Goal: Task Accomplishment & Management: Complete application form

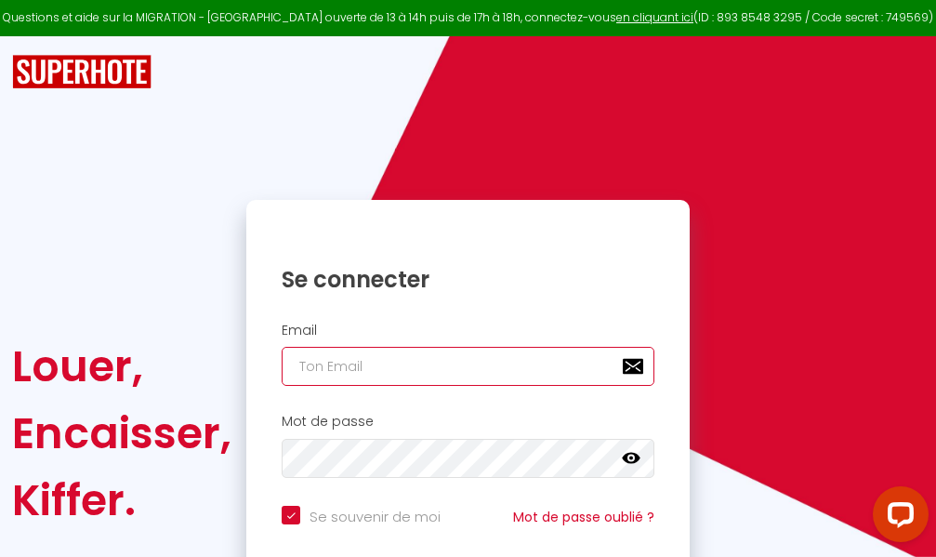
click at [513, 364] on input "email" at bounding box center [468, 366] width 373 height 39
type input "m"
checkbox input "true"
type input "ma"
checkbox input "true"
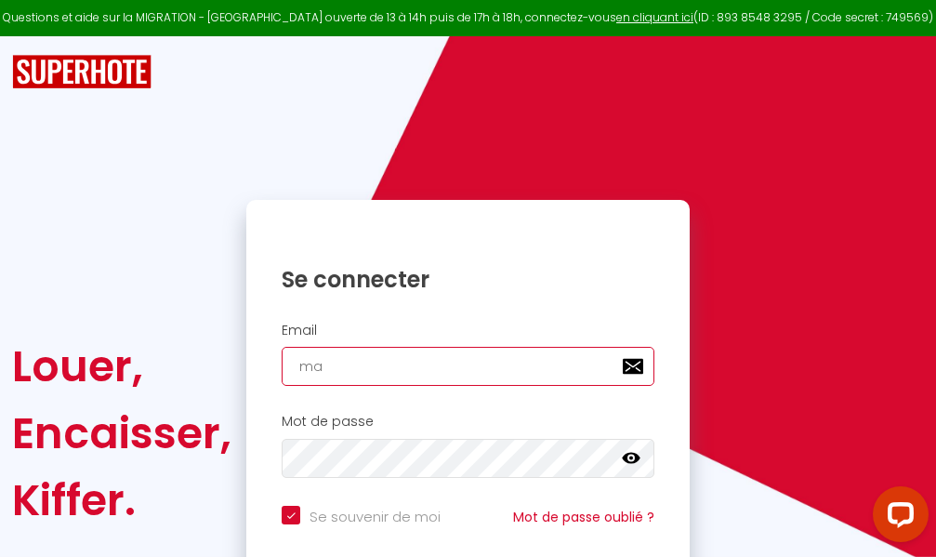
type input "mar"
checkbox input "true"
type input "marc"
checkbox input "true"
type input "marcd"
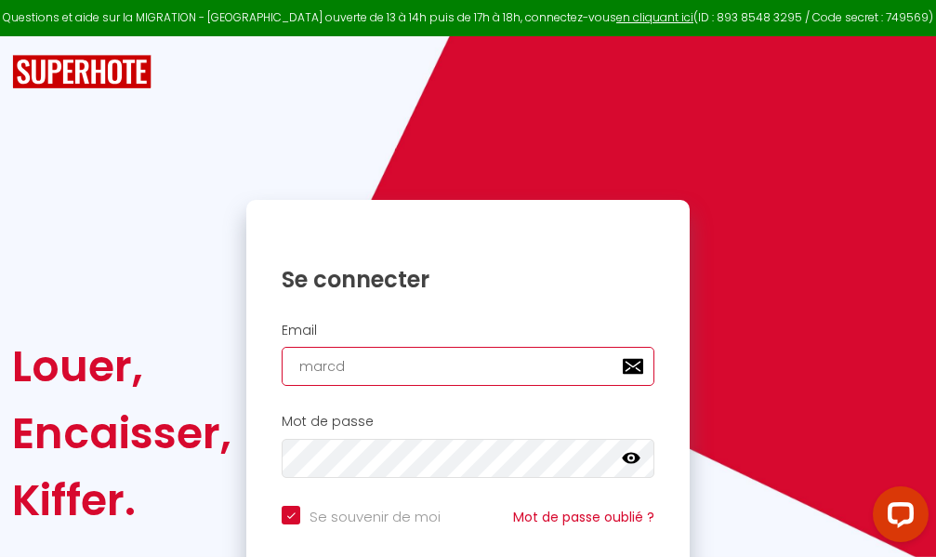
checkbox input "true"
type input "marcdp"
checkbox input "true"
type input "marcdpo"
checkbox input "true"
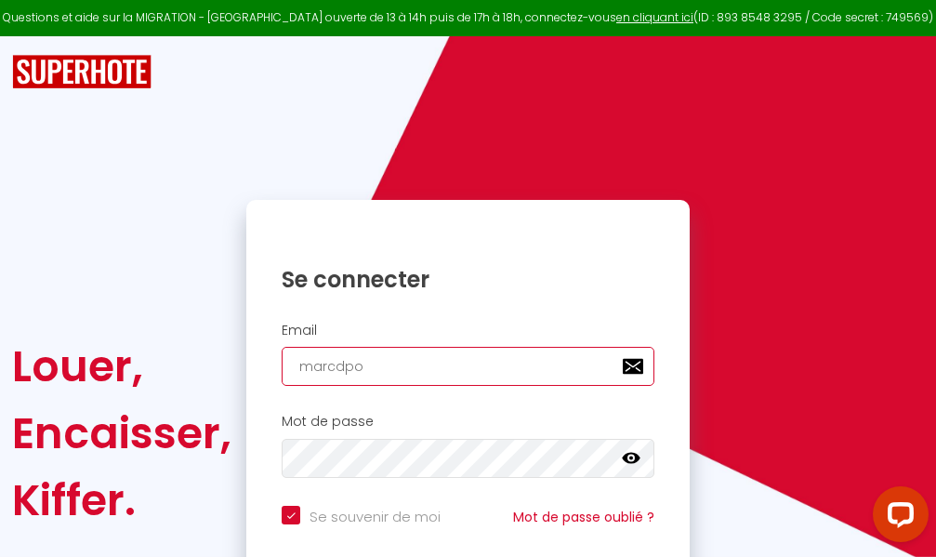
type input "marcdpoz"
checkbox input "true"
type input "marcdpoz."
checkbox input "true"
type input "marcdpoz.l"
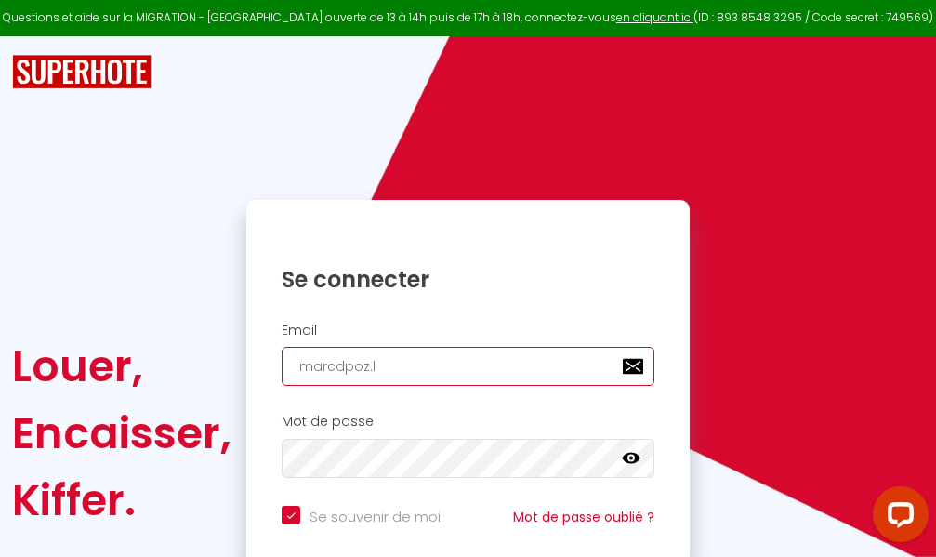
checkbox input "true"
type input "marcdpoz.lo"
checkbox input "true"
type input "marcdpoz.loc"
checkbox input "true"
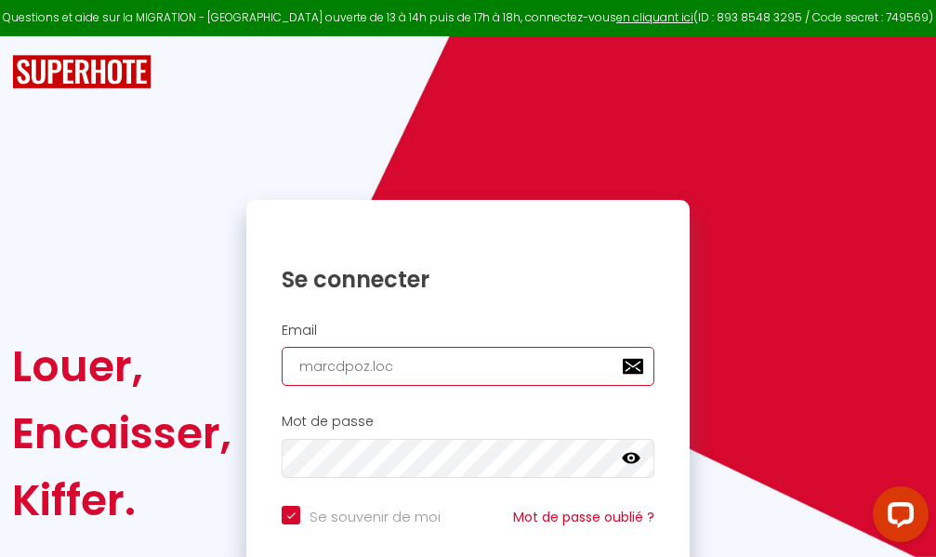
type input "marcdpoz.loca"
checkbox input "true"
type input "marcdpoz.locat"
checkbox input "true"
type input "marcdpoz.locati"
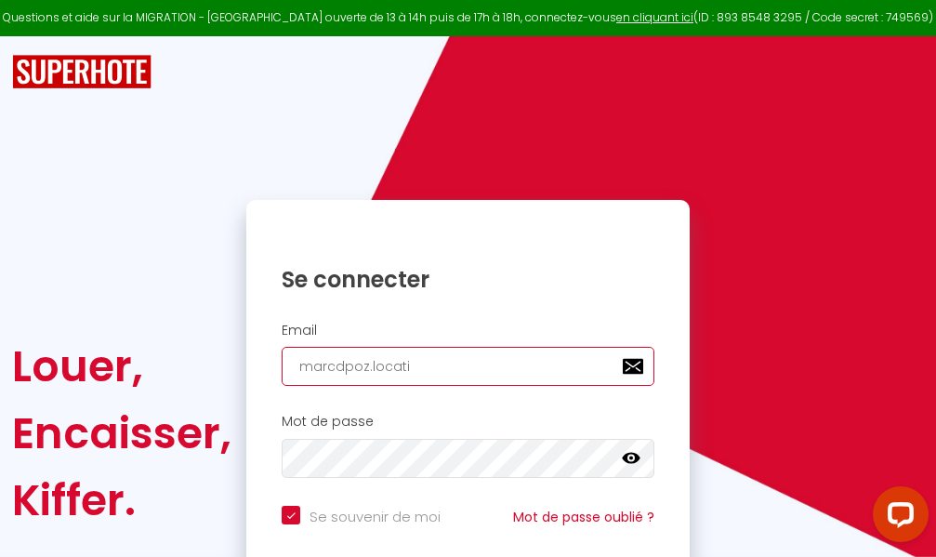
checkbox input "true"
type input "marcdpoz.locatio"
checkbox input "true"
type input "marcdpoz.location"
checkbox input "true"
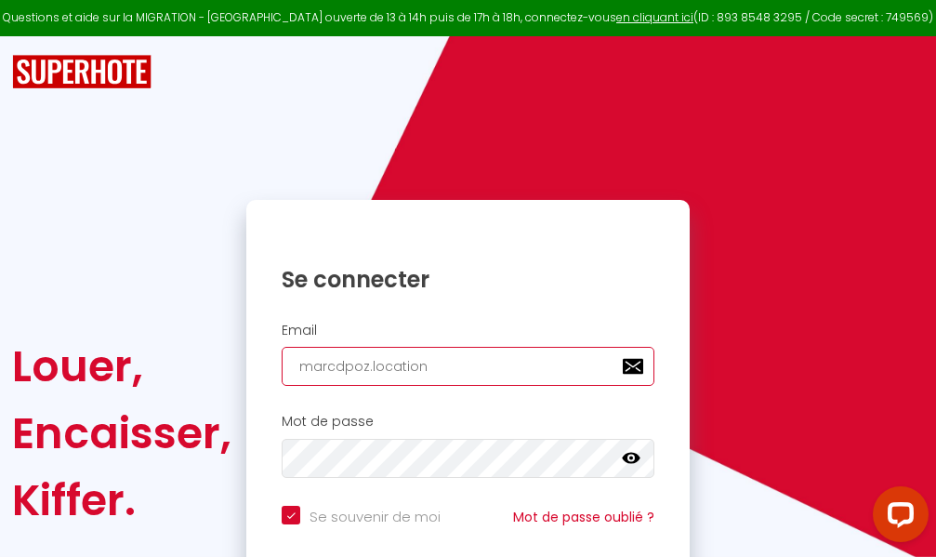
type input "marcdpoz.location@"
checkbox input "true"
type input "marcdpoz.location@g"
checkbox input "true"
type input "marcdpoz.location@gm"
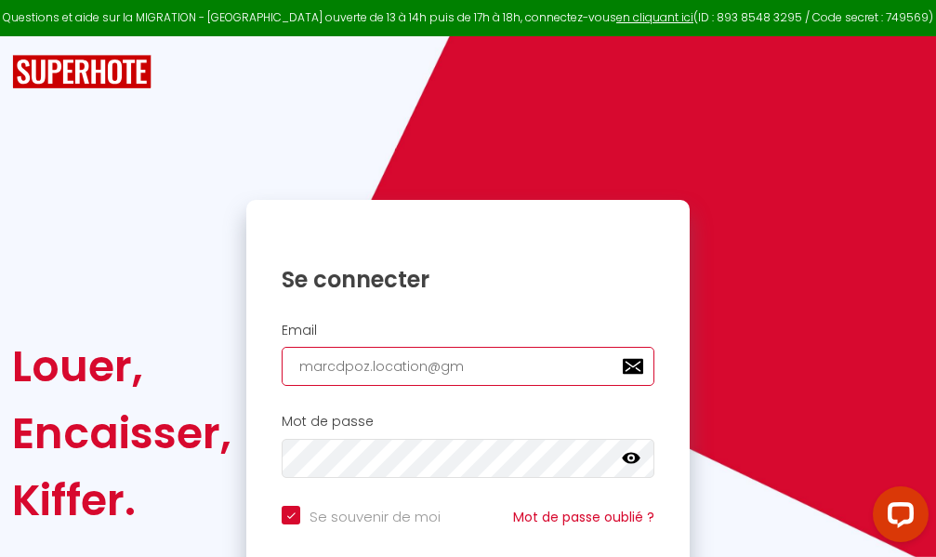
checkbox input "true"
type input "marcdpoz.location@gma"
checkbox input "true"
type input "marcdpoz.location@gmai"
checkbox input "true"
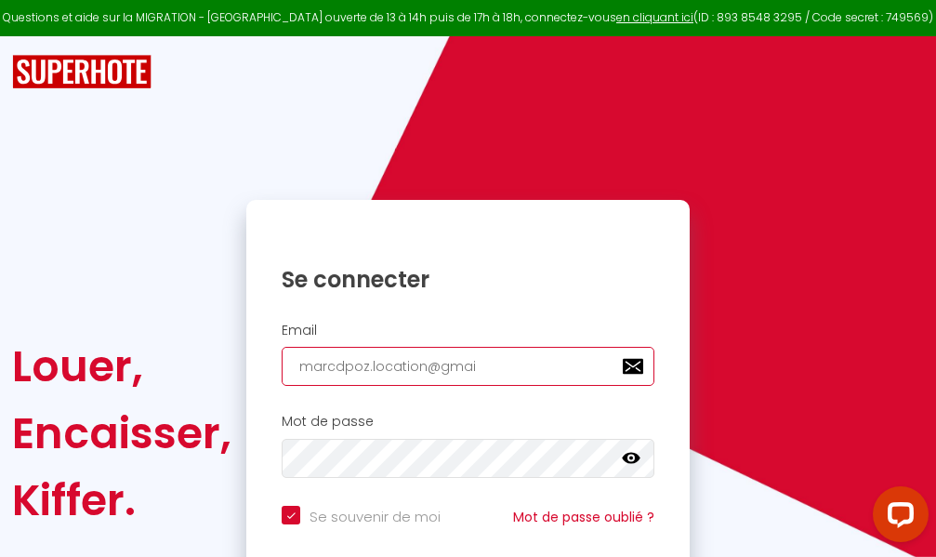
type input "[EMAIL_ADDRESS]"
checkbox input "true"
type input "[EMAIL_ADDRESS]."
checkbox input "true"
type input "marcdpoz.location@gmail.c"
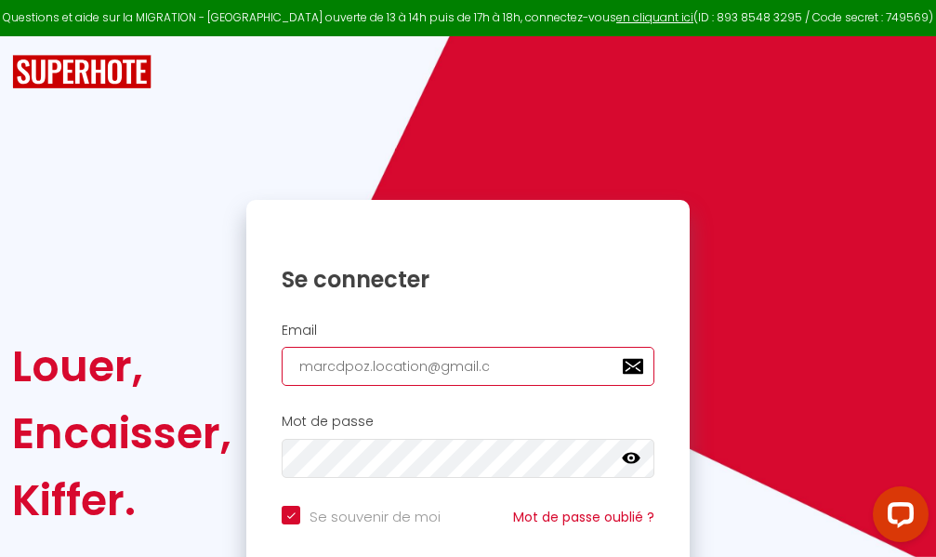
checkbox input "true"
type input "[EMAIL_ADDRESS][DOMAIN_NAME]"
checkbox input "true"
type input "[EMAIL_ADDRESS][DOMAIN_NAME]"
checkbox input "true"
